Goal: Task Accomplishment & Management: Manage account settings

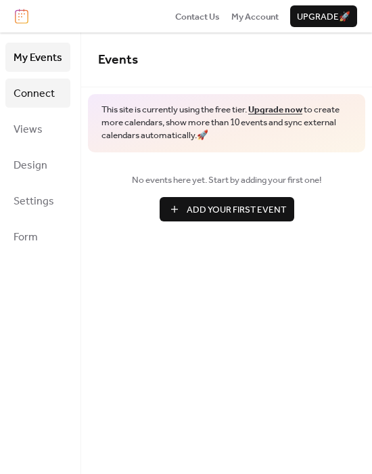
click at [41, 91] on span "Connect" at bounding box center [34, 93] width 41 height 21
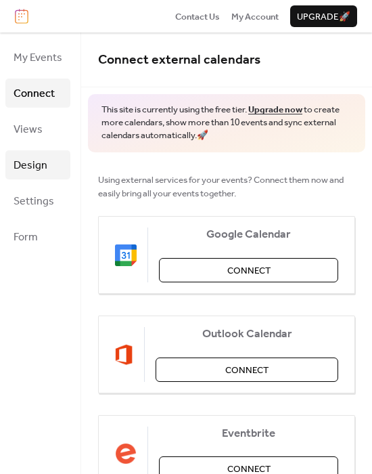
click at [30, 165] on span "Design" at bounding box center [31, 165] width 34 height 21
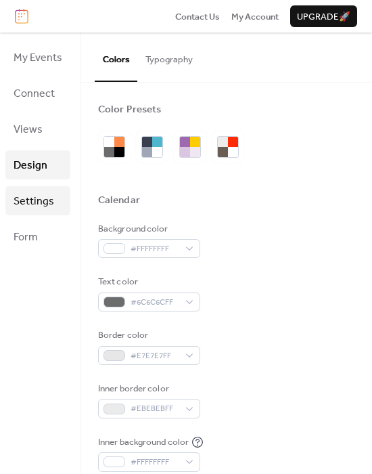
click at [32, 204] on span "Settings" at bounding box center [34, 201] width 41 height 21
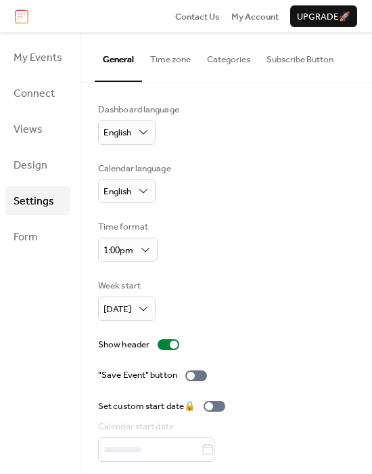
scroll to position [39, 0]
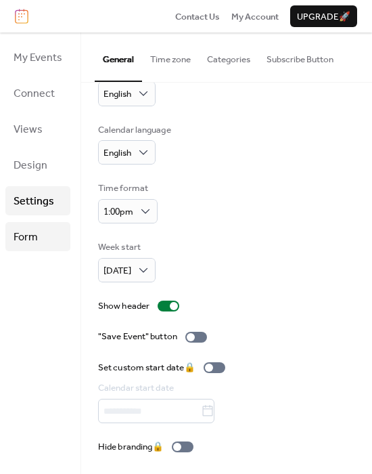
click at [23, 240] on span "Form" at bounding box center [26, 237] width 24 height 21
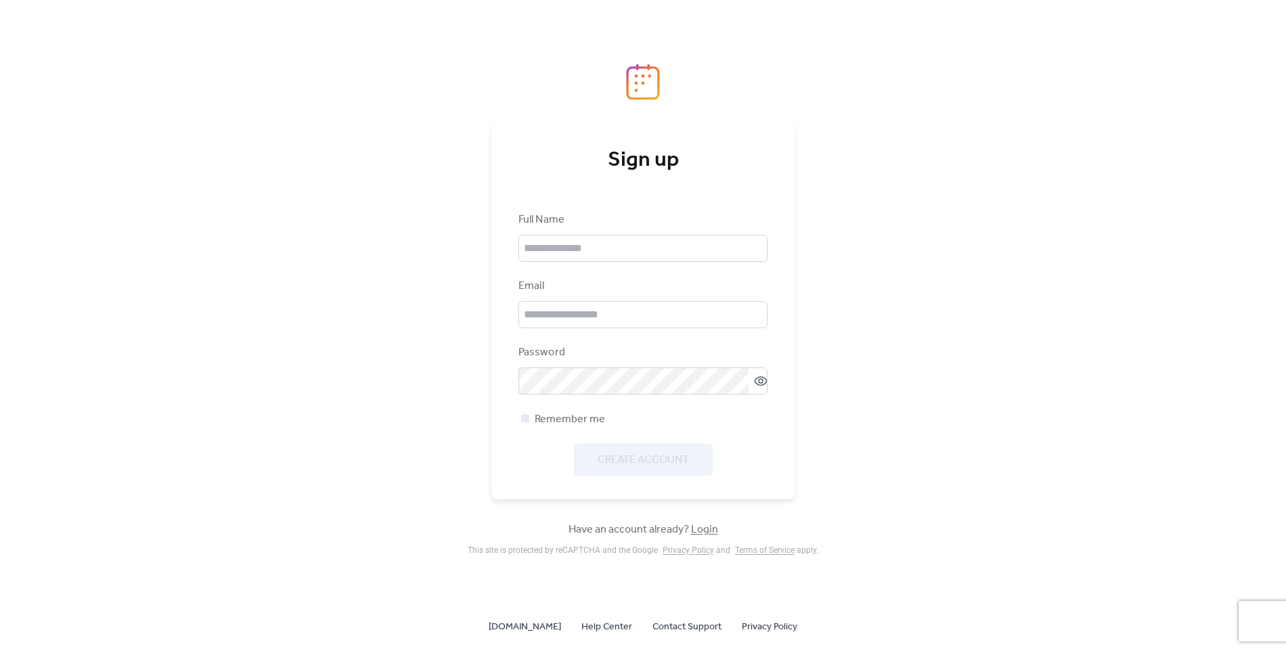
click at [704, 527] on link "Login" at bounding box center [704, 529] width 27 height 21
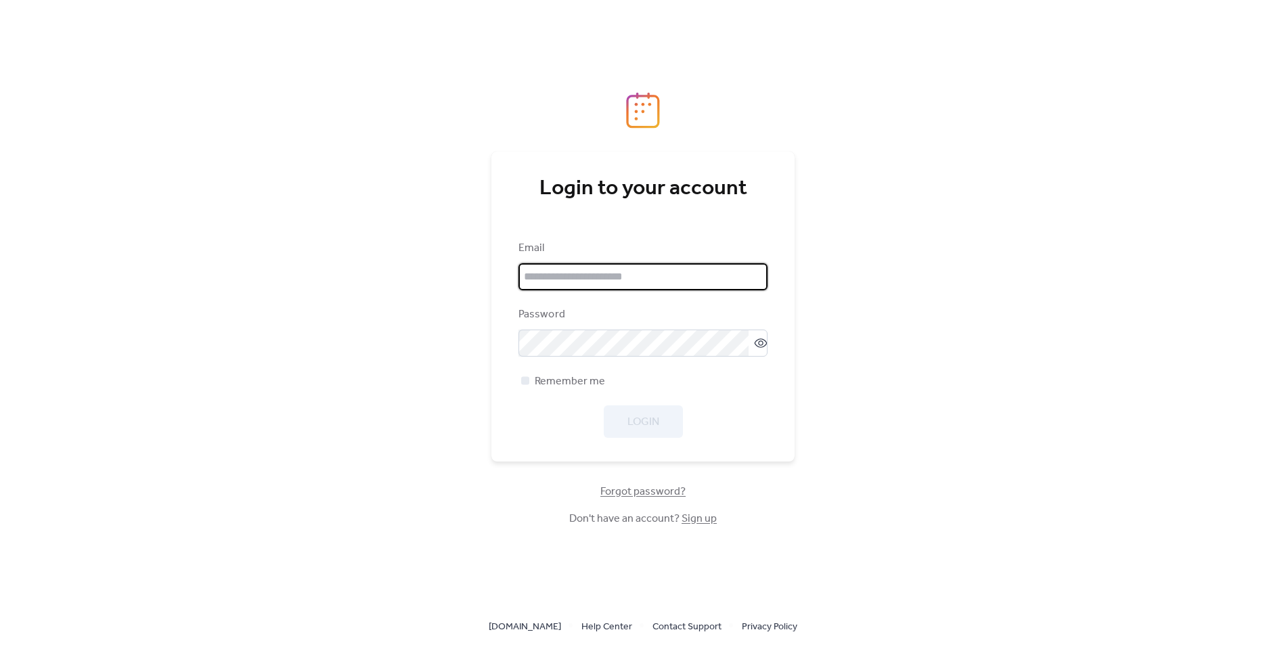
click at [659, 288] on input "email" at bounding box center [642, 276] width 249 height 27
type input "**********"
